Goal: Information Seeking & Learning: Compare options

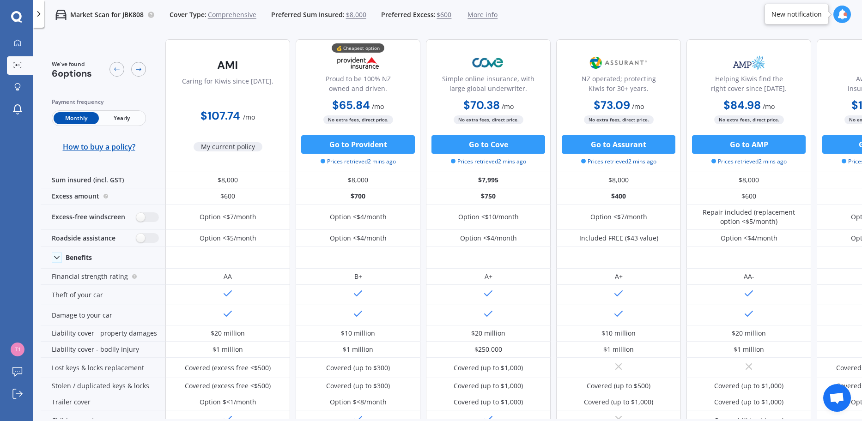
scroll to position [188, 0]
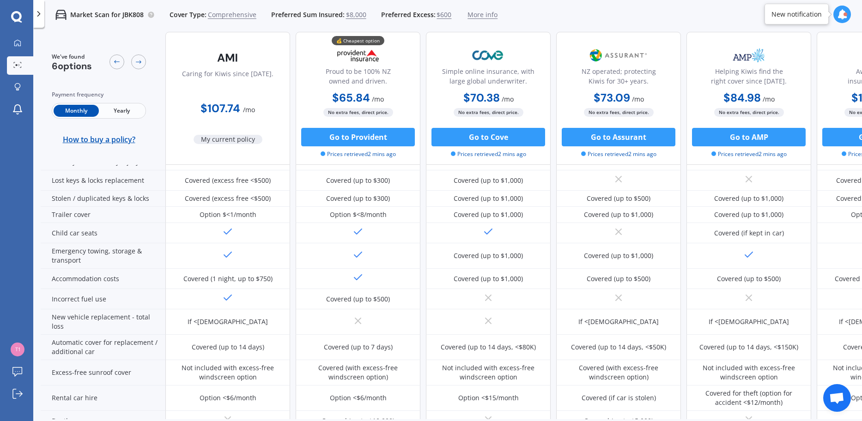
click at [262, 108] on div "$107.74 / mo" at bounding box center [227, 105] width 125 height 26
drag, startPoint x: 328, startPoint y: 98, endPoint x: 318, endPoint y: 91, distance: 12.0
click at [318, 91] on div "$65.84 / mo $658.72 / yr $65.84 / mo" at bounding box center [358, 99] width 125 height 18
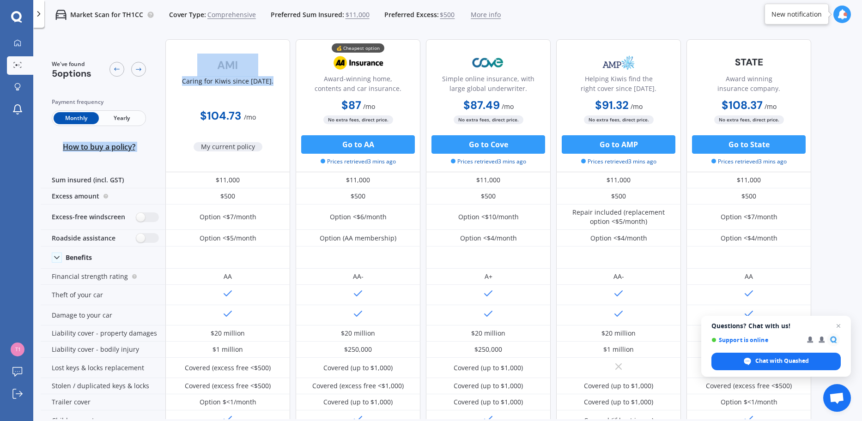
drag, startPoint x: 240, startPoint y: 118, endPoint x: 161, endPoint y: 112, distance: 79.2
click at [161, 112] on div "We've found 5 options Payment frequency Monthly Yearly How to buy a policy? Car…" at bounding box center [426, 105] width 771 height 133
drag, startPoint x: 329, startPoint y: 105, endPoint x: 322, endPoint y: 105, distance: 7.9
click at [322, 105] on div "$87 / mo $944.96 / yr $87 / mo" at bounding box center [358, 106] width 125 height 18
